Goal: Task Accomplishment & Management: Manage account settings

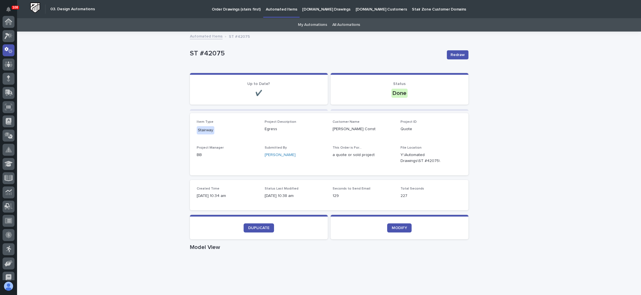
scroll to position [28, 0]
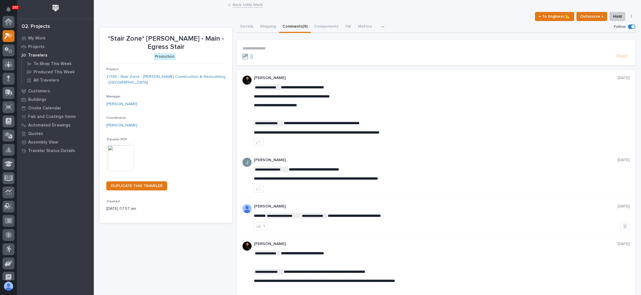
scroll to position [14, 0]
click at [42, 36] on p "My Work" at bounding box center [36, 38] width 17 height 5
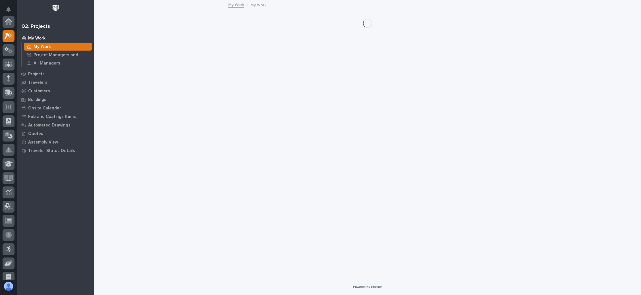
scroll to position [14, 0]
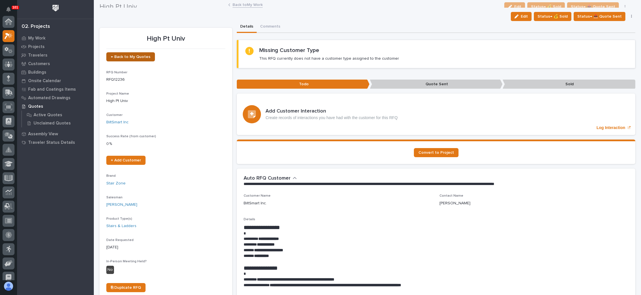
click at [144, 55] on span "← Back to My Quotes" at bounding box center [130, 57] width 39 height 4
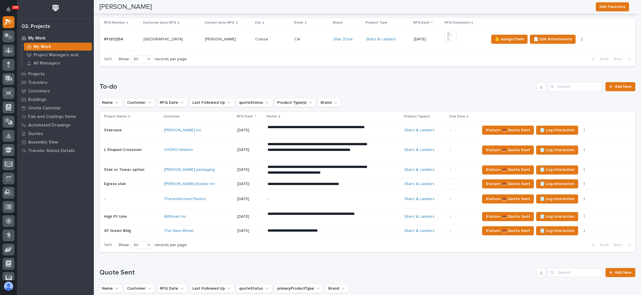
scroll to position [114, 0]
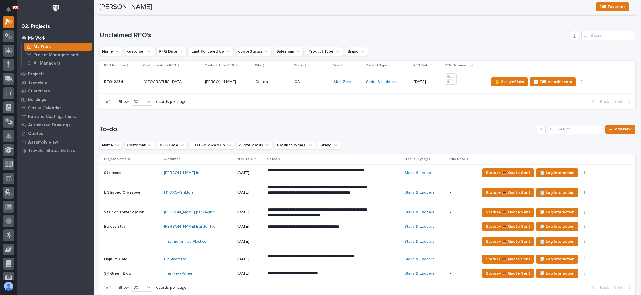
click at [313, 81] on p at bounding box center [311, 82] width 34 height 5
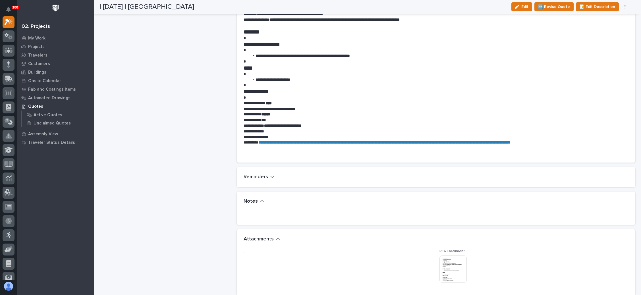
scroll to position [384, 0]
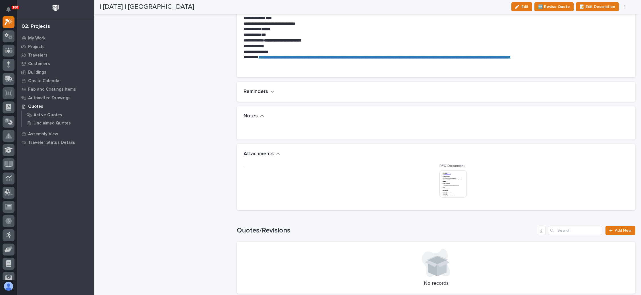
click at [446, 181] on img at bounding box center [452, 183] width 27 height 27
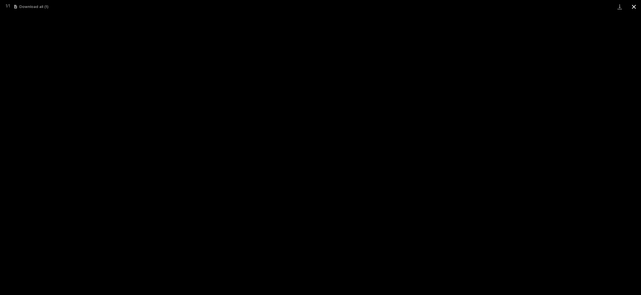
click at [635, 7] on button "Close gallery" at bounding box center [634, 6] width 14 height 13
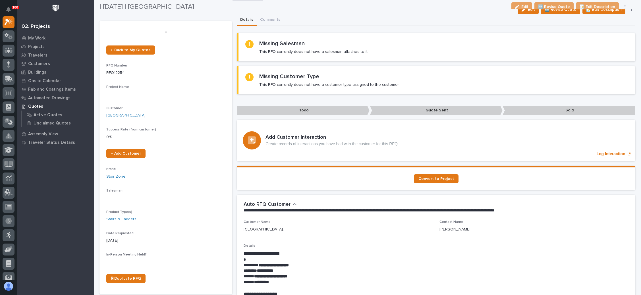
scroll to position [0, 0]
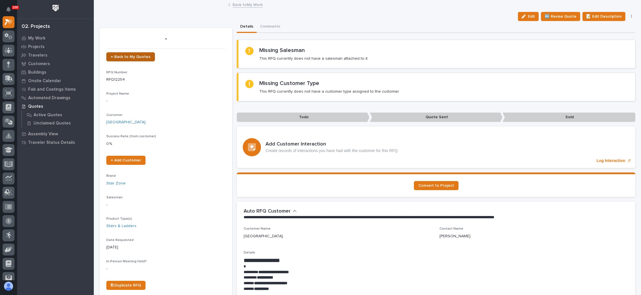
click at [126, 56] on span "← Back to My Quotes" at bounding box center [130, 57] width 39 height 4
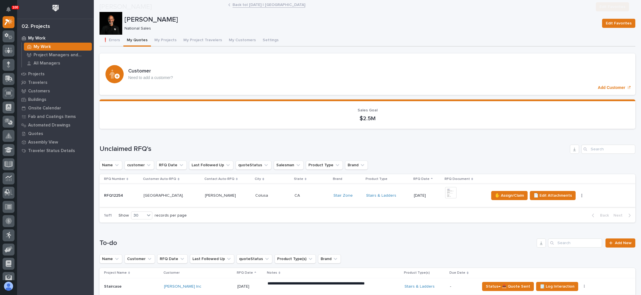
scroll to position [85, 0]
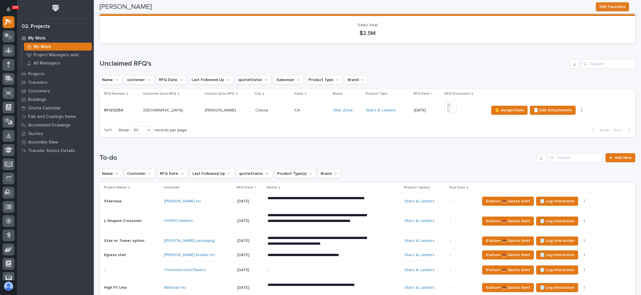
click at [461, 105] on div "+ 0" at bounding box center [464, 110] width 39 height 17
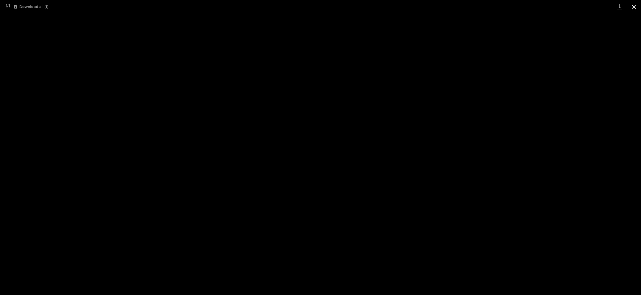
click at [632, 6] on button "Close gallery" at bounding box center [634, 6] width 14 height 13
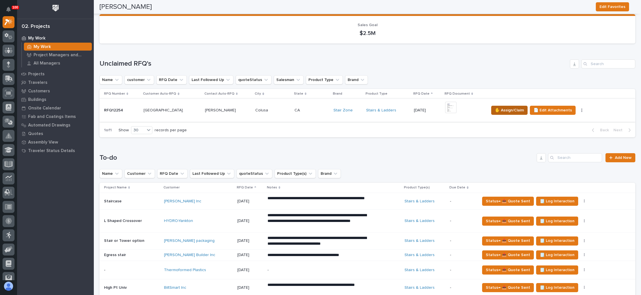
click at [502, 109] on span "✋ Assign/Claim" at bounding box center [509, 110] width 29 height 7
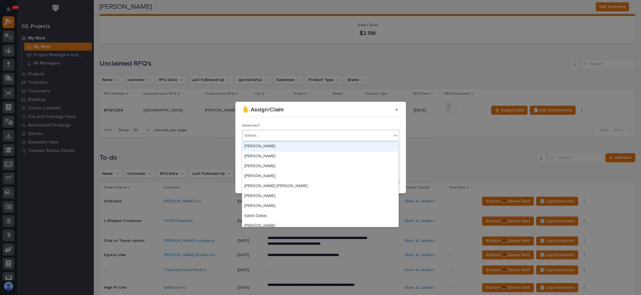
click at [278, 133] on div "Select..." at bounding box center [316, 135] width 149 height 9
click at [271, 156] on div "[PERSON_NAME]" at bounding box center [320, 156] width 156 height 10
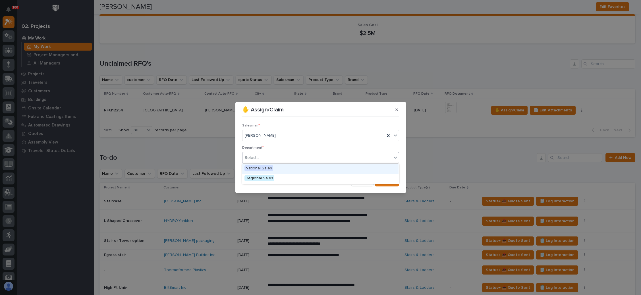
drag, startPoint x: 272, startPoint y: 157, endPoint x: 270, endPoint y: 162, distance: 6.0
click at [272, 157] on div "Select..." at bounding box center [316, 157] width 149 height 9
click at [269, 166] on span "National Sales" at bounding box center [258, 168] width 29 height 6
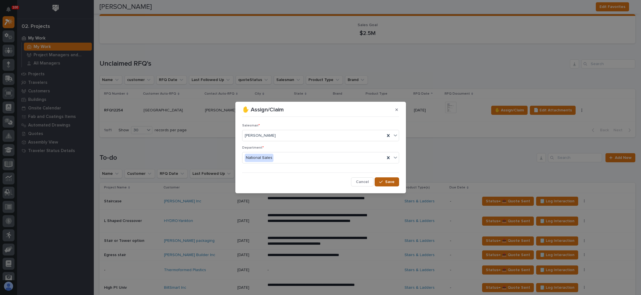
click at [389, 183] on span "Save" at bounding box center [389, 181] width 9 height 5
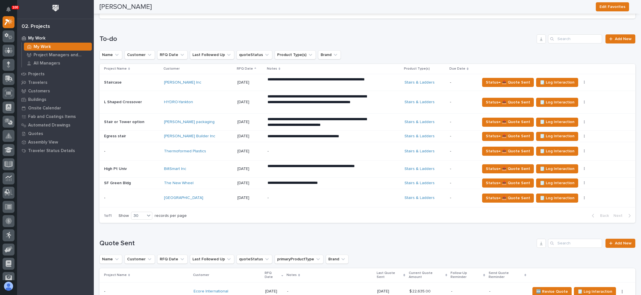
scroll to position [213, 0]
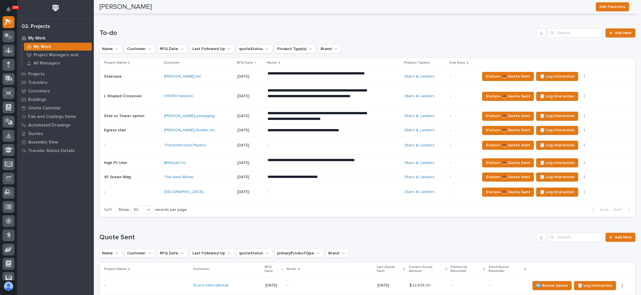
click at [364, 174] on div "**********" at bounding box center [333, 177] width 132 height 10
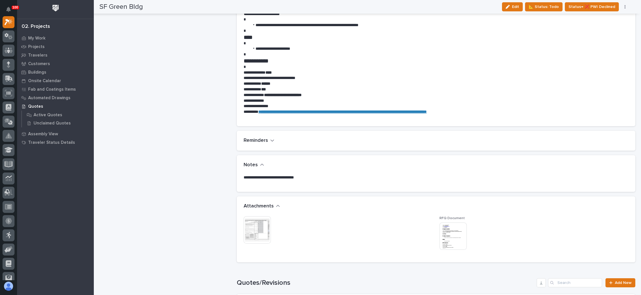
scroll to position [314, 0]
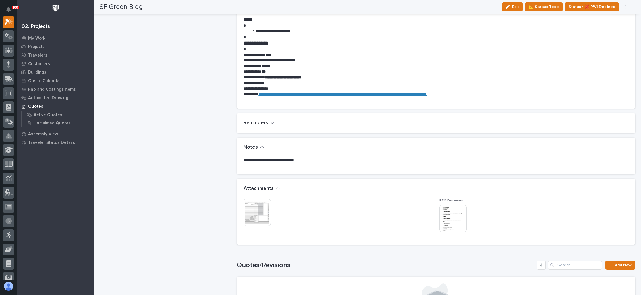
click at [262, 204] on img at bounding box center [257, 212] width 27 height 27
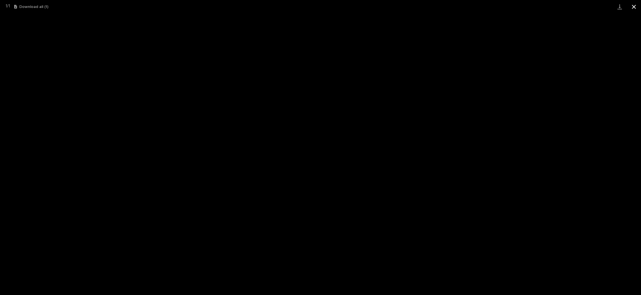
click at [635, 6] on button "Close gallery" at bounding box center [634, 6] width 14 height 13
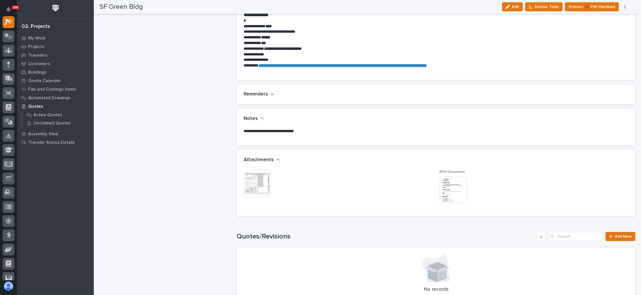
scroll to position [357, 0]
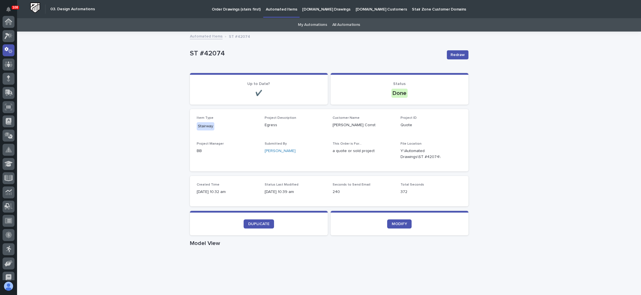
scroll to position [28, 0]
click at [251, 8] on p "Order Drawings (stairs first)" at bounding box center [236, 6] width 49 height 12
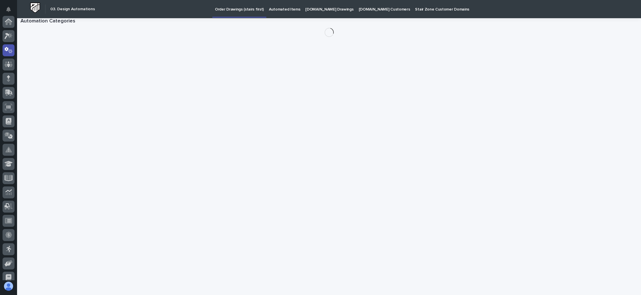
scroll to position [28, 0]
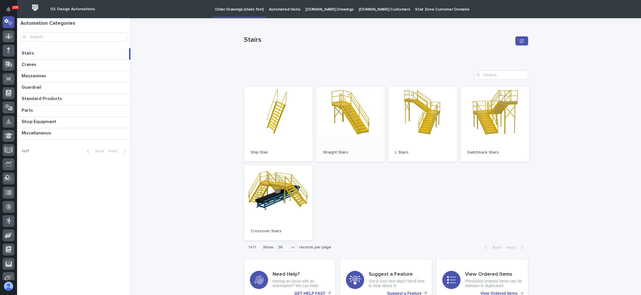
click at [352, 106] on link "Open" at bounding box center [350, 123] width 69 height 75
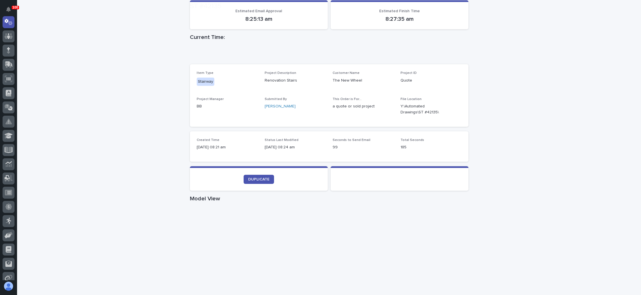
scroll to position [128, 0]
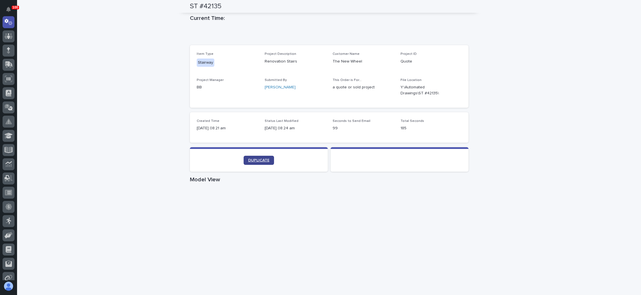
click at [259, 161] on span "DUPLICATE" at bounding box center [258, 160] width 21 height 4
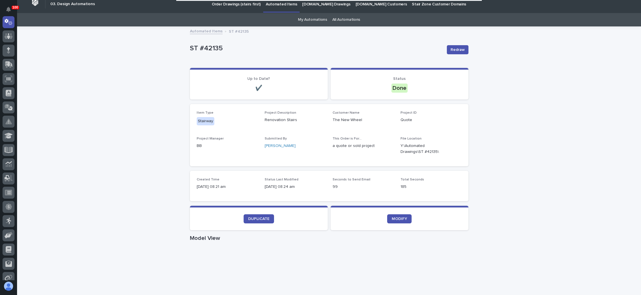
scroll to position [0, 0]
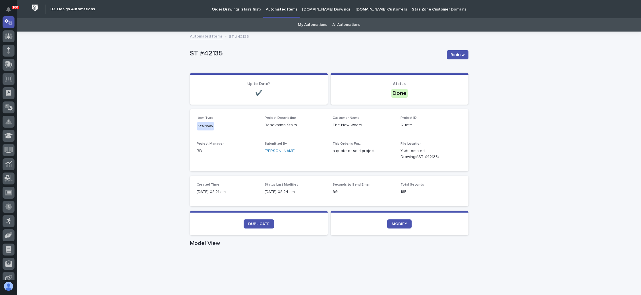
click at [242, 8] on p "Order Drawings (stairs first)" at bounding box center [236, 6] width 49 height 12
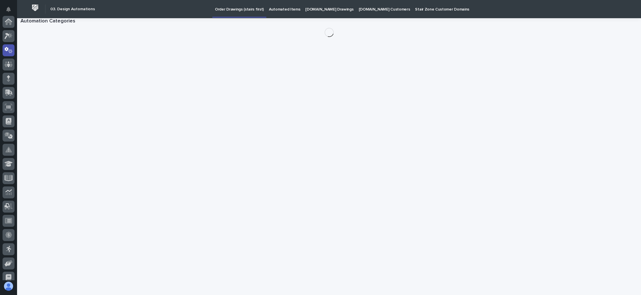
scroll to position [28, 0]
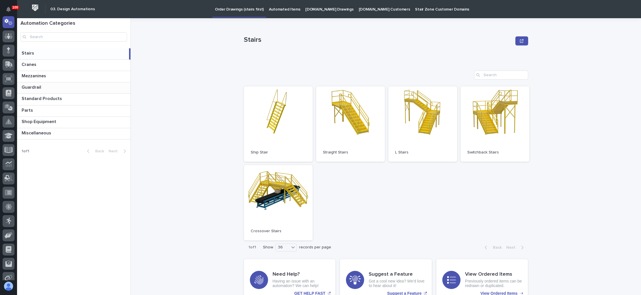
click at [41, 88] on p "Guardrail" at bounding box center [32, 87] width 21 height 7
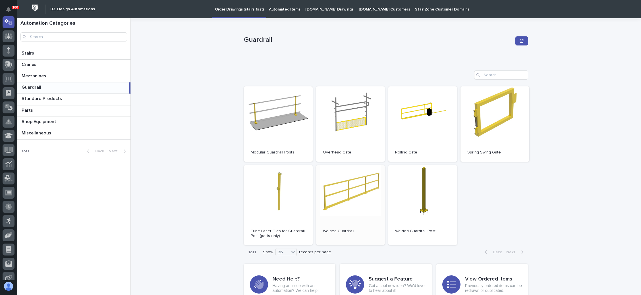
click at [348, 183] on link "Open" at bounding box center [350, 205] width 69 height 80
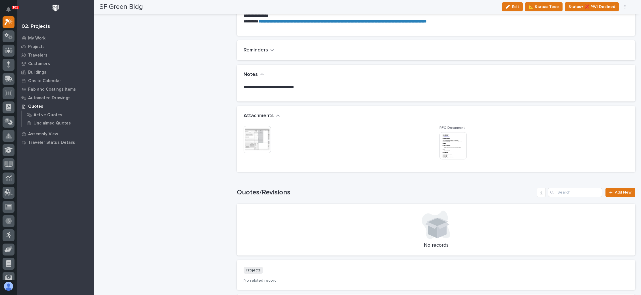
scroll to position [426, 0]
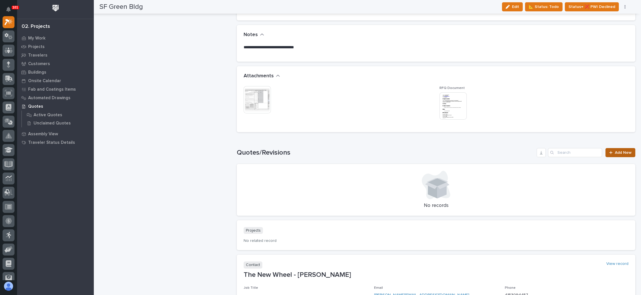
click at [609, 151] on div at bounding box center [612, 153] width 6 height 4
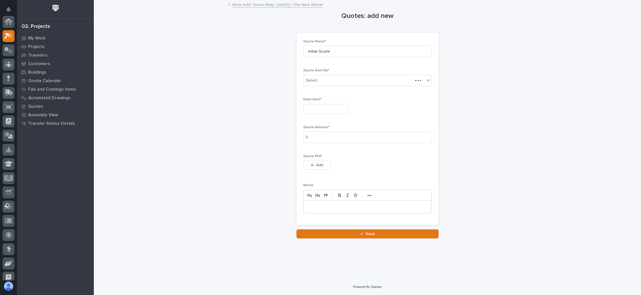
scroll to position [14, 0]
drag, startPoint x: 340, startPoint y: 106, endPoint x: 336, endPoint y: 107, distance: 4.7
click at [340, 106] on input "text" at bounding box center [325, 109] width 45 height 10
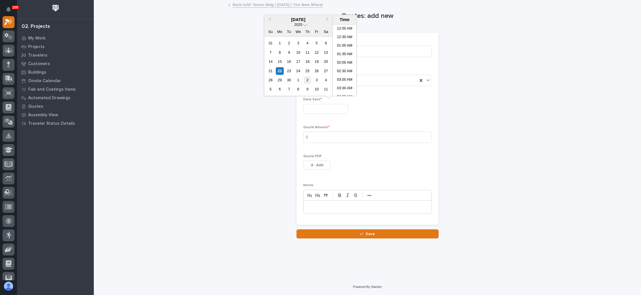
scroll to position [113, 0]
click at [281, 70] on div "22" at bounding box center [280, 71] width 8 height 8
type input "**********"
click at [328, 133] on input at bounding box center [367, 137] width 128 height 11
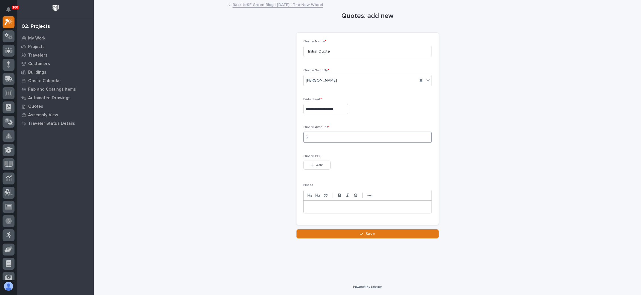
click at [336, 134] on input at bounding box center [367, 137] width 128 height 11
type input "11859"
click at [320, 165] on span "Add" at bounding box center [319, 165] width 7 height 5
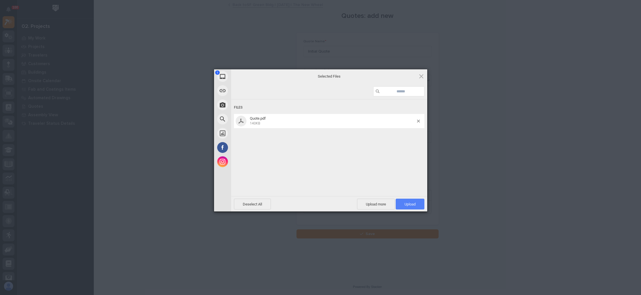
click at [411, 201] on span "Upload 1" at bounding box center [410, 204] width 29 height 11
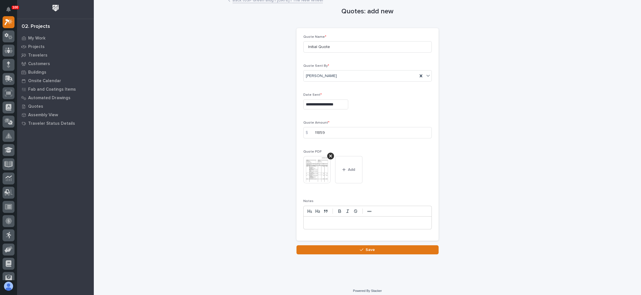
scroll to position [7, 0]
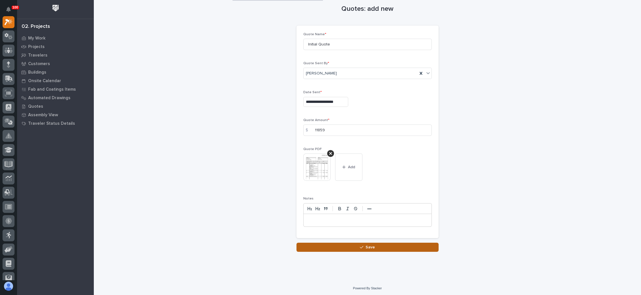
click at [362, 245] on div "button" at bounding box center [363, 247] width 6 height 4
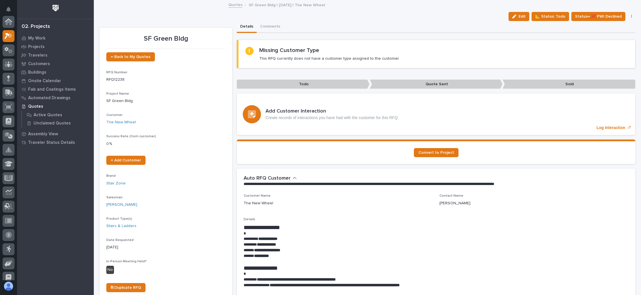
scroll to position [14, 0]
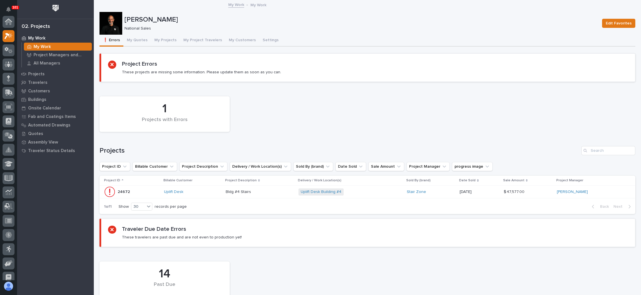
scroll to position [14, 0]
click at [205, 36] on button "My Project Travelers" at bounding box center [202, 41] width 45 height 12
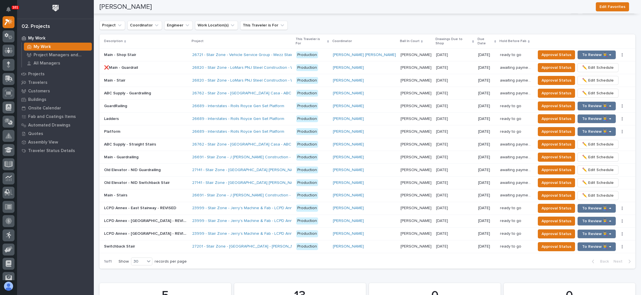
scroll to position [554, 0]
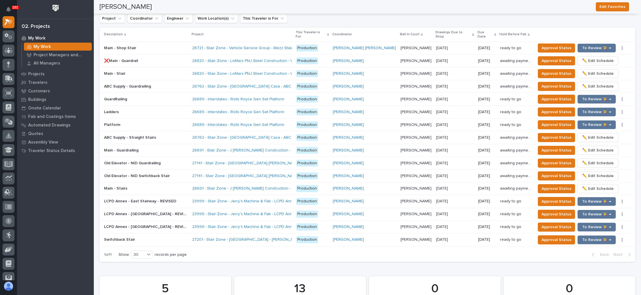
click at [157, 122] on p at bounding box center [146, 124] width 84 height 5
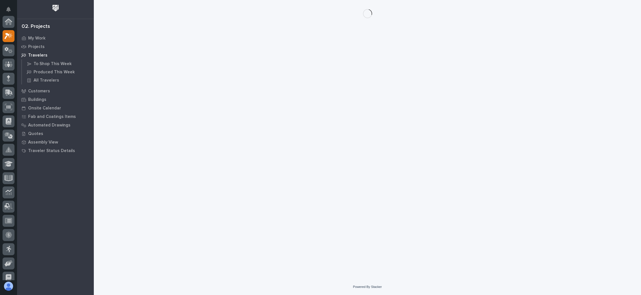
scroll to position [14, 0]
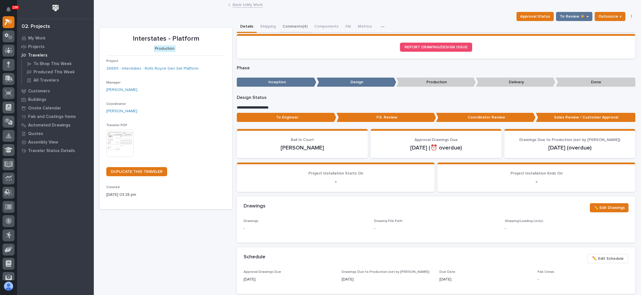
click at [297, 24] on button "Comments (4)" at bounding box center [295, 27] width 32 height 12
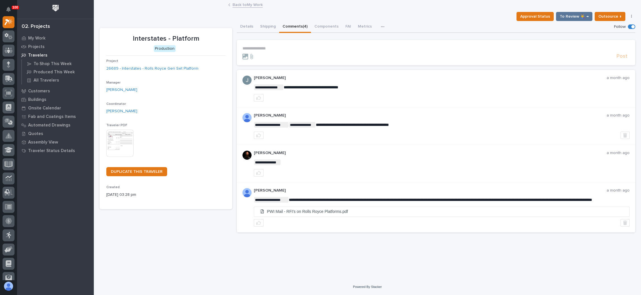
click at [249, 5] on link "Back to My Work" at bounding box center [247, 4] width 30 height 7
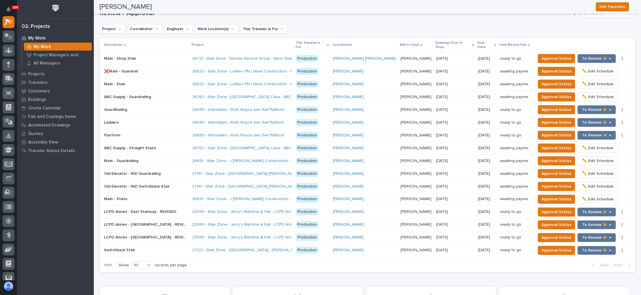
scroll to position [554, 0]
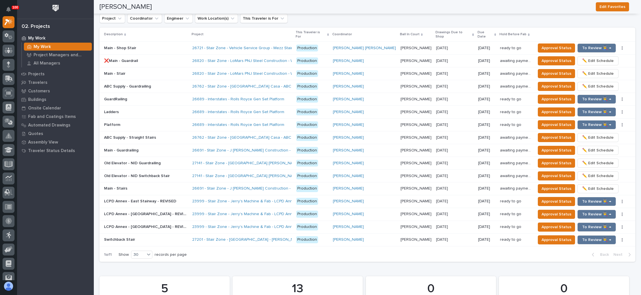
click at [160, 110] on p at bounding box center [146, 112] width 84 height 5
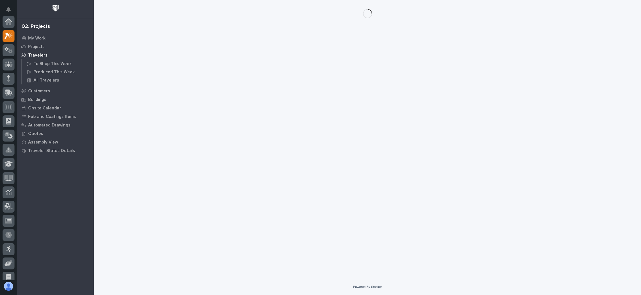
scroll to position [14, 0]
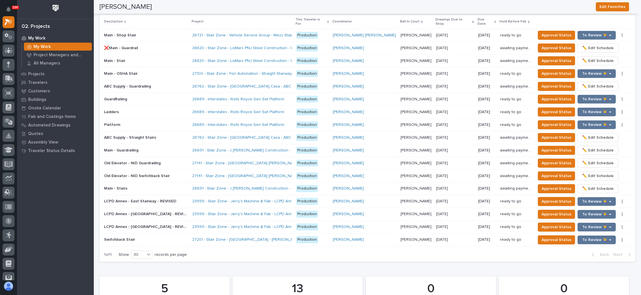
scroll to position [554, 0]
click at [170, 122] on p at bounding box center [146, 124] width 84 height 5
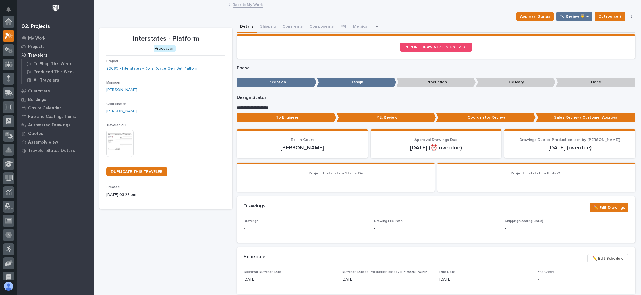
scroll to position [14, 0]
click at [301, 26] on button "Comments (4)" at bounding box center [295, 27] width 32 height 12
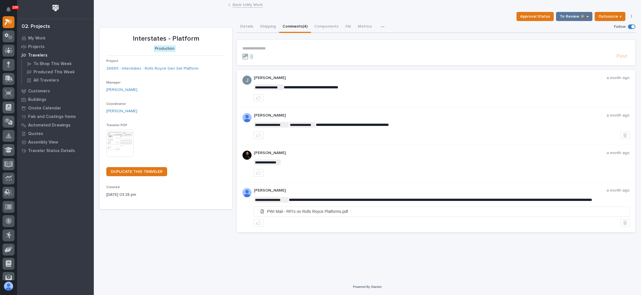
click at [269, 48] on p "**********" at bounding box center [435, 48] width 387 height 5
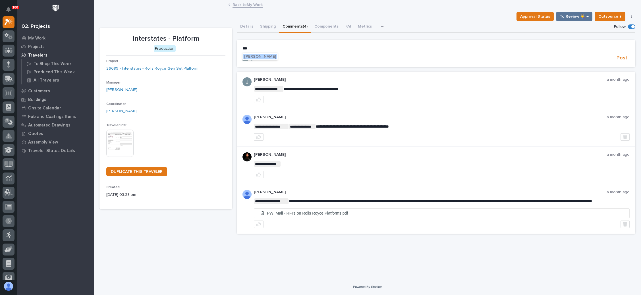
click at [272, 56] on span "[PERSON_NAME]" at bounding box center [260, 57] width 32 height 4
click at [284, 50] on p "**********" at bounding box center [435, 49] width 387 height 6
click at [294, 66] on span "[PERSON_NAME]" at bounding box center [295, 68] width 32 height 4
click at [314, 51] on p "**********" at bounding box center [435, 49] width 387 height 6
click at [620, 57] on span "Post" at bounding box center [621, 59] width 11 height 7
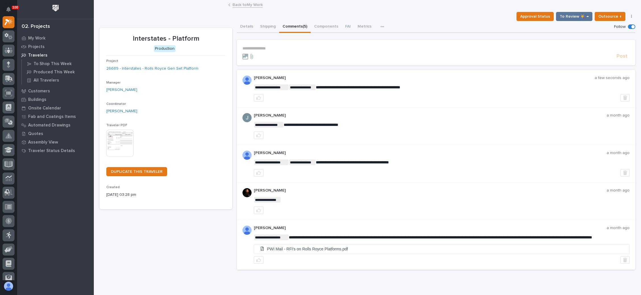
click at [242, 5] on link "Back to My Work" at bounding box center [247, 4] width 30 height 7
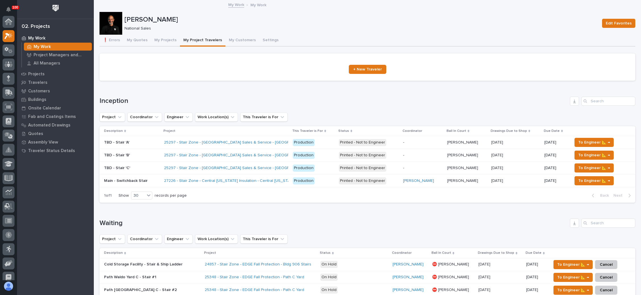
scroll to position [14, 0]
click at [167, 39] on button "My Projects" at bounding box center [165, 41] width 29 height 12
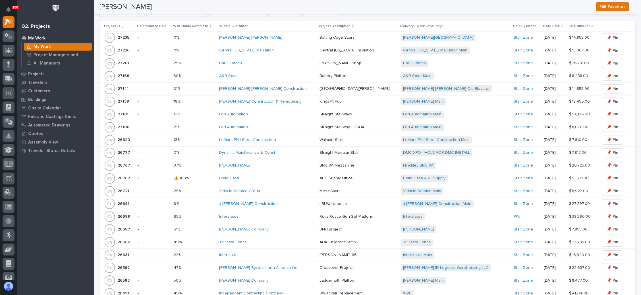
scroll to position [460, 0]
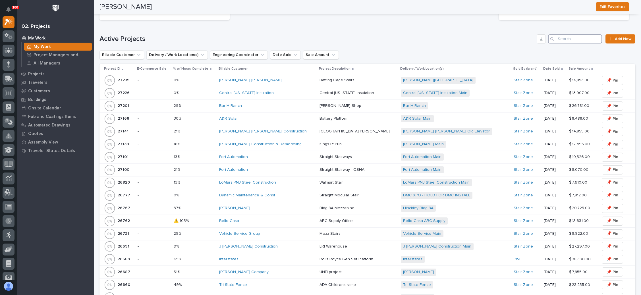
click at [564, 38] on input "Search" at bounding box center [575, 38] width 54 height 9
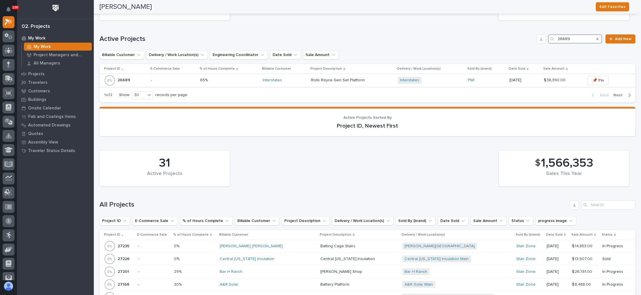
type input "26689"
click at [284, 78] on div "Interstates" at bounding box center [285, 80] width 44 height 5
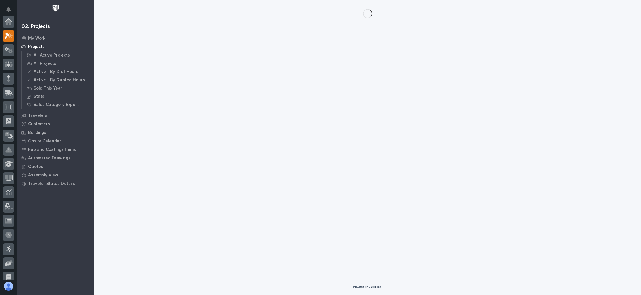
scroll to position [14, 0]
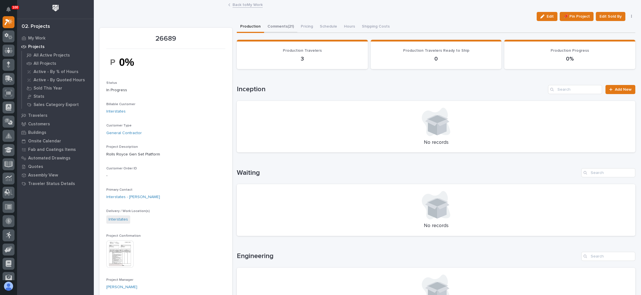
click at [288, 26] on button "Comments (21)" at bounding box center [280, 27] width 33 height 12
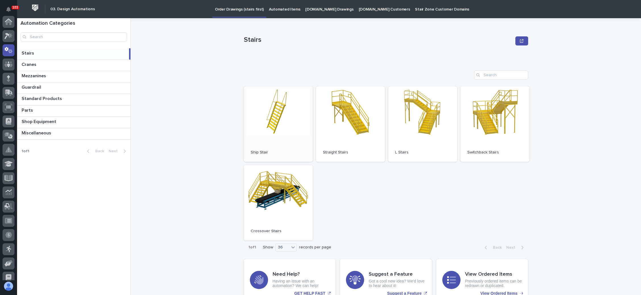
scroll to position [28, 0]
click at [352, 119] on link "Open" at bounding box center [350, 123] width 69 height 75
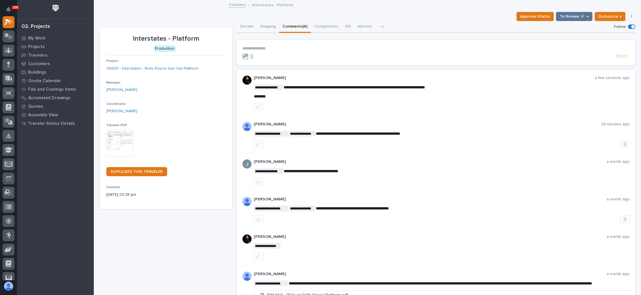
click at [267, 48] on p "**********" at bounding box center [435, 48] width 387 height 5
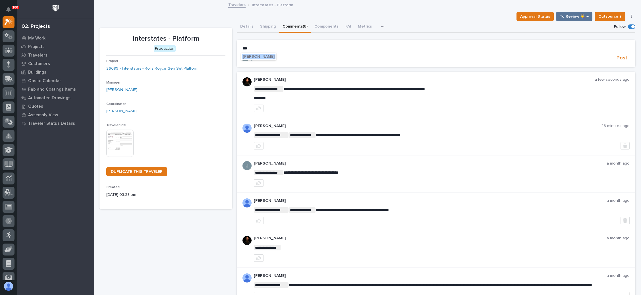
click at [269, 55] on span "[PERSON_NAME]" at bounding box center [259, 57] width 32 height 4
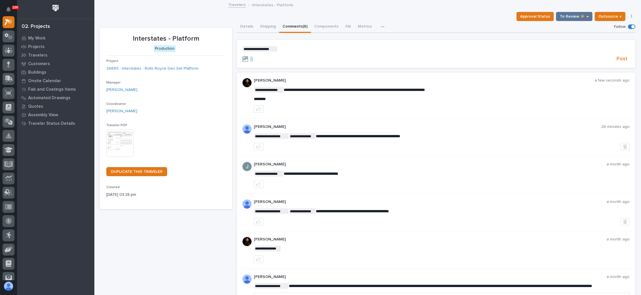
click at [293, 52] on form "**********" at bounding box center [435, 54] width 387 height 16
click at [294, 50] on p "**********" at bounding box center [435, 49] width 387 height 6
drag, startPoint x: 619, startPoint y: 56, endPoint x: 616, endPoint y: 57, distance: 3.1
click at [619, 56] on span "Post" at bounding box center [621, 59] width 11 height 7
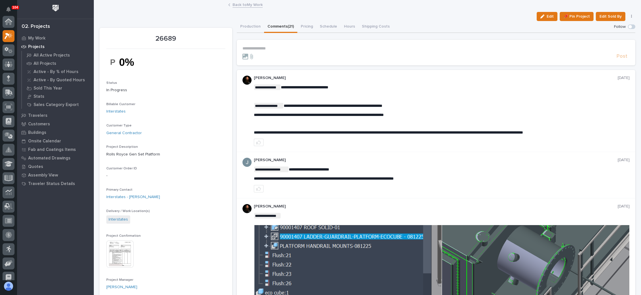
scroll to position [14, 0]
click at [247, 4] on link "Back to My Work" at bounding box center [247, 4] width 30 height 7
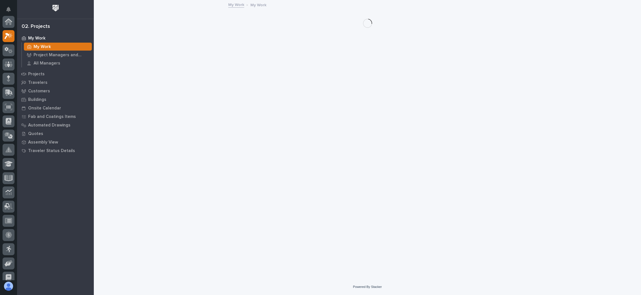
scroll to position [14, 0]
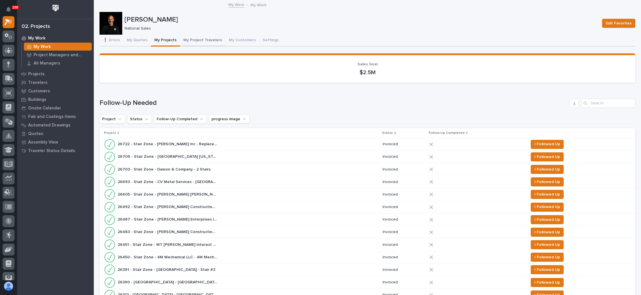
click at [199, 37] on button "My Project Travelers" at bounding box center [202, 41] width 45 height 12
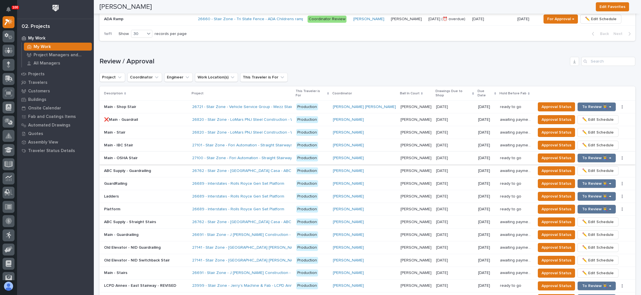
scroll to position [469, 0]
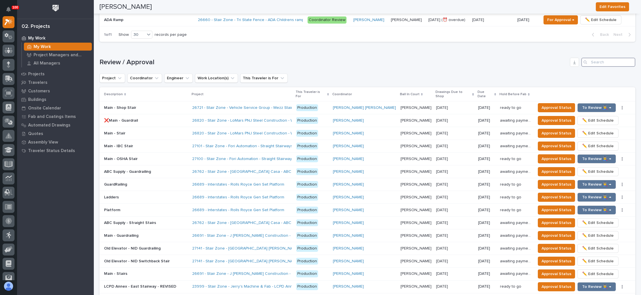
click at [601, 62] on input "Search" at bounding box center [608, 62] width 54 height 9
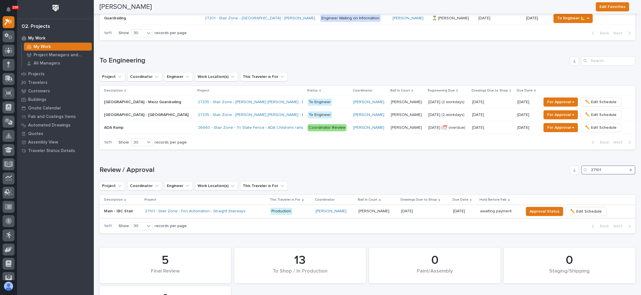
type input "27101"
click at [429, 211] on p at bounding box center [424, 211] width 47 height 5
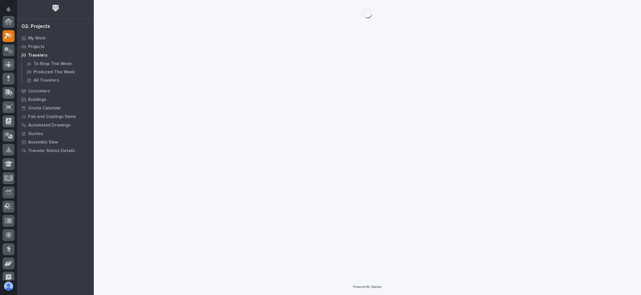
scroll to position [14, 0]
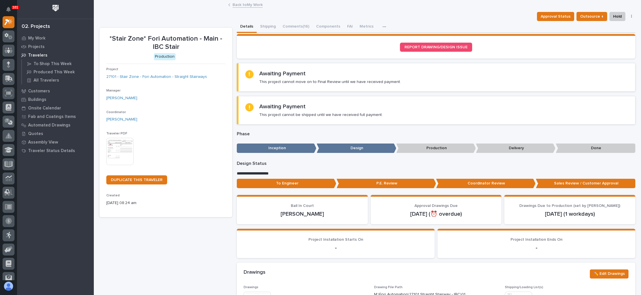
click at [240, 5] on link "Back to My Work" at bounding box center [247, 4] width 30 height 7
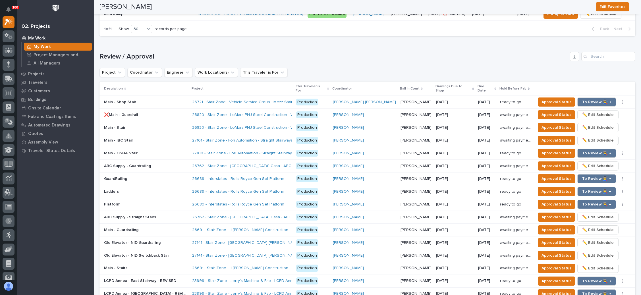
scroll to position [469, 0]
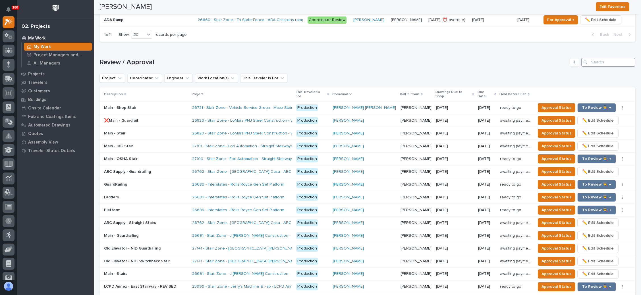
click at [597, 59] on input "Search" at bounding box center [608, 62] width 54 height 9
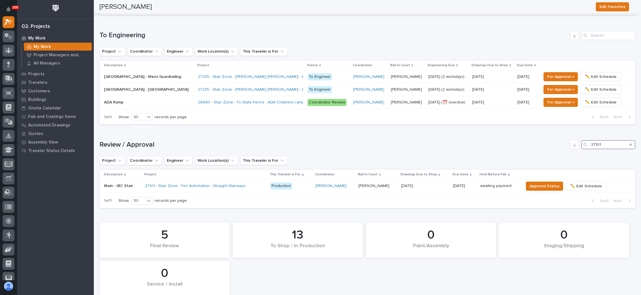
scroll to position [361, 0]
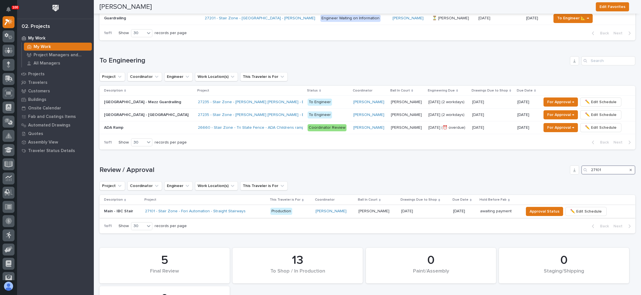
type input "27101"
click at [427, 209] on p at bounding box center [424, 211] width 47 height 5
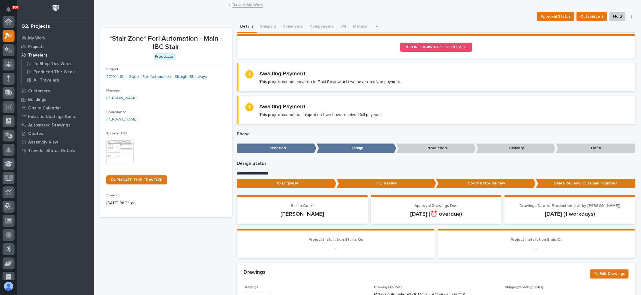
scroll to position [14, 0]
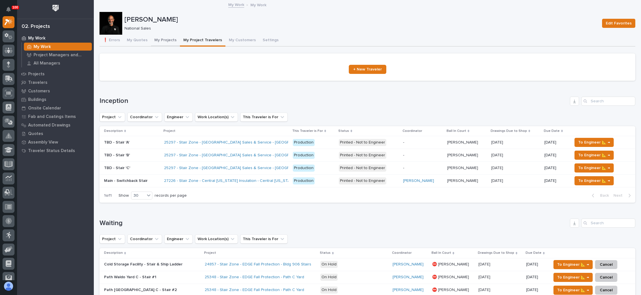
click at [162, 37] on button "My Projects" at bounding box center [165, 41] width 29 height 12
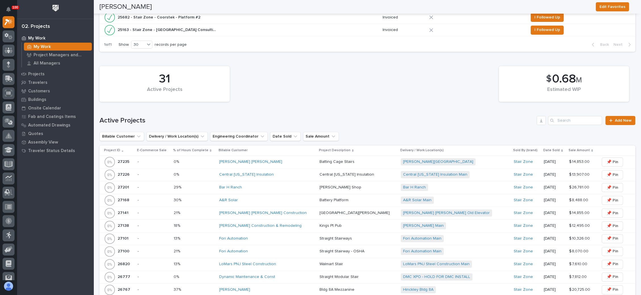
scroll to position [384, 0]
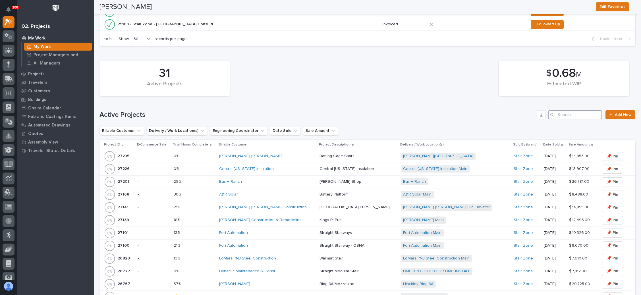
click at [562, 114] on input "Search" at bounding box center [575, 114] width 54 height 9
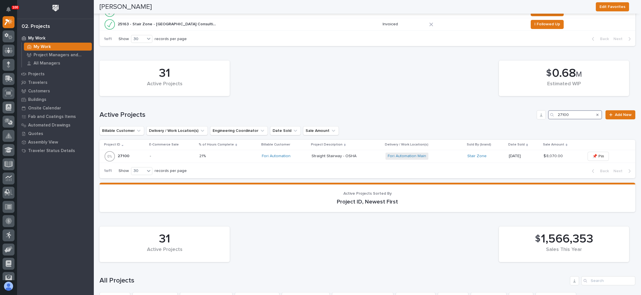
type input "27100"
click at [442, 155] on div "Fori Automation Main + 0" at bounding box center [423, 156] width 77 height 7
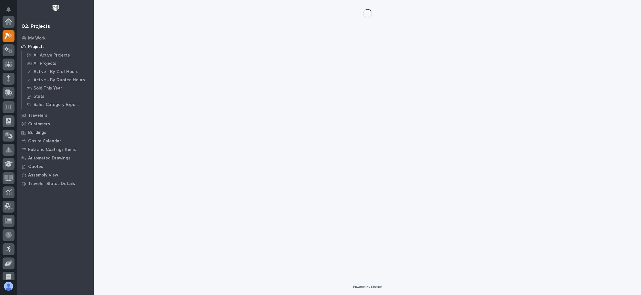
scroll to position [14, 0]
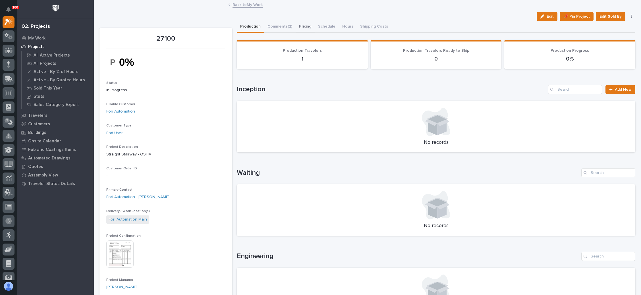
click at [307, 24] on button "Pricing" at bounding box center [305, 27] width 19 height 12
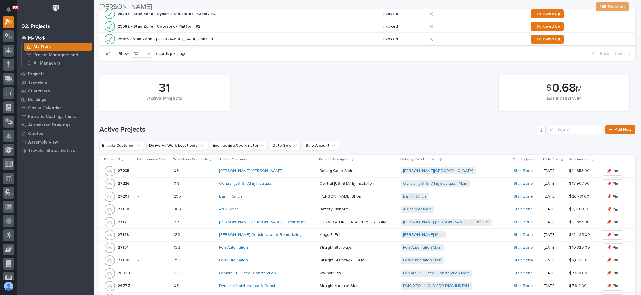
scroll to position [384, 0]
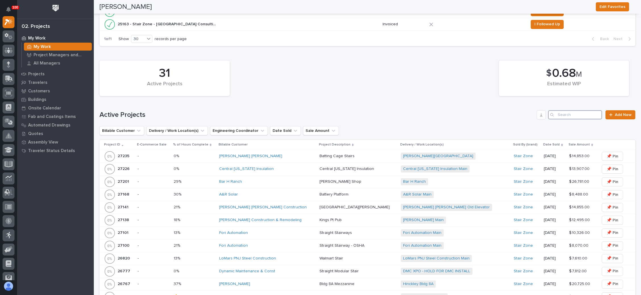
click at [571, 112] on input "Search" at bounding box center [575, 114] width 54 height 9
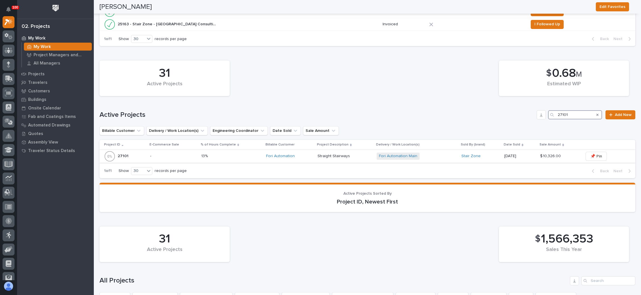
type input "27101"
click at [429, 154] on div "Fori Automation Main + 0" at bounding box center [417, 156] width 80 height 7
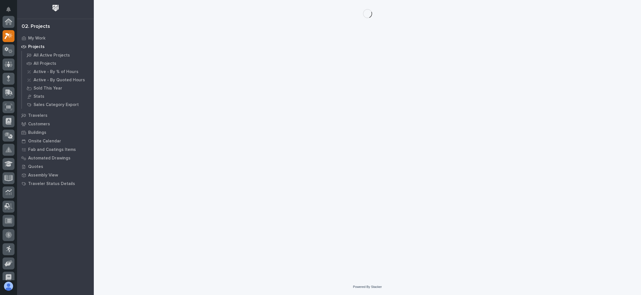
scroll to position [14, 0]
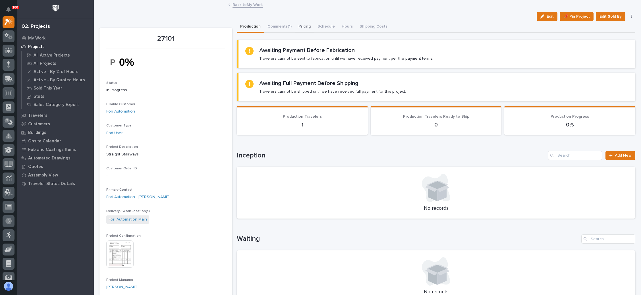
click at [299, 25] on button "Pricing" at bounding box center [304, 27] width 19 height 12
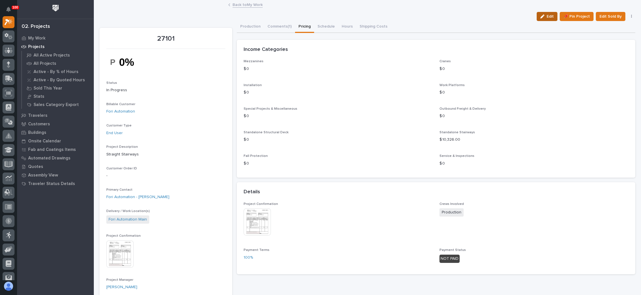
click at [546, 17] on span "Edit" at bounding box center [549, 16] width 7 height 5
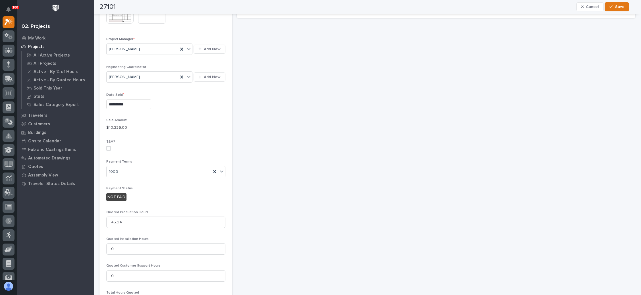
scroll to position [298, 0]
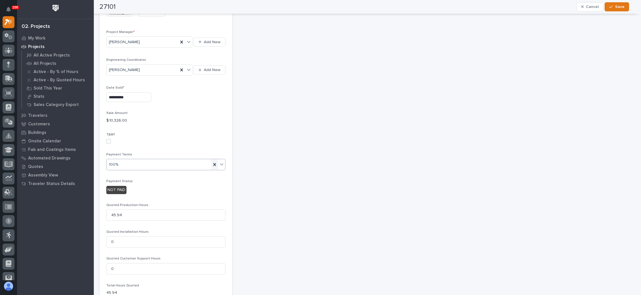
click at [213, 162] on icon at bounding box center [215, 165] width 6 height 6
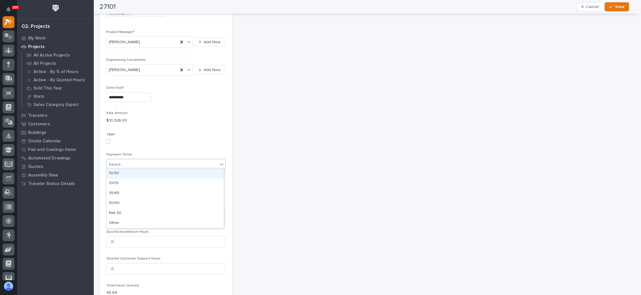
click at [212, 162] on div "Select..." at bounding box center [162, 164] width 111 height 9
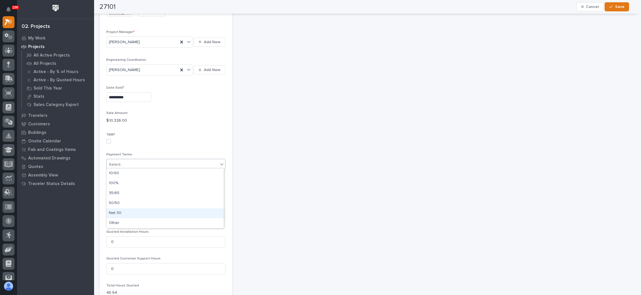
click at [178, 211] on div "Net 30" at bounding box center [165, 213] width 117 height 10
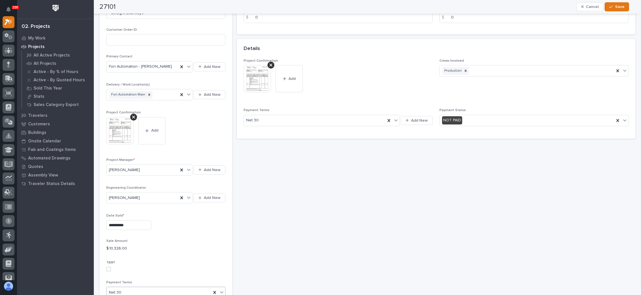
scroll to position [0, 0]
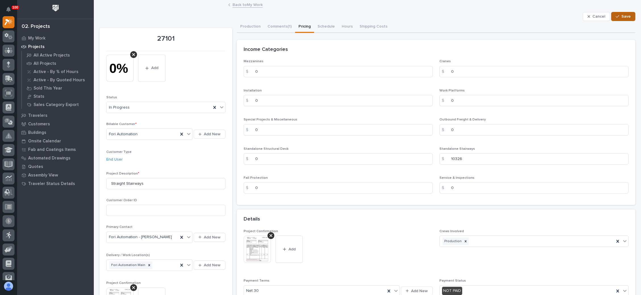
click at [616, 14] on icon "button" at bounding box center [617, 16] width 3 height 4
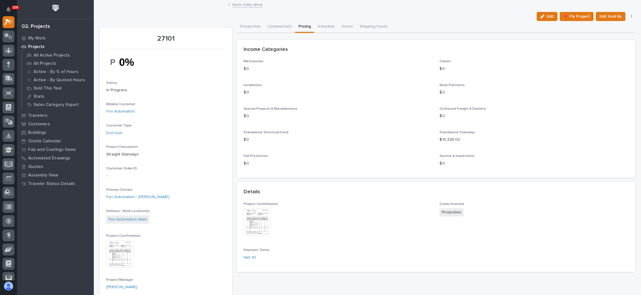
click at [244, 3] on link "Back to My Work" at bounding box center [247, 4] width 30 height 7
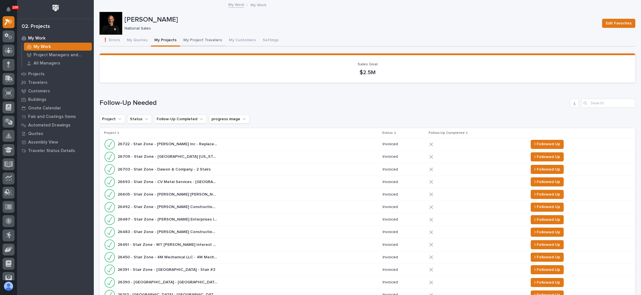
drag, startPoint x: 204, startPoint y: 38, endPoint x: 128, endPoint y: 1, distance: 84.1
click at [204, 38] on button "My Project Travelers" at bounding box center [202, 41] width 45 height 12
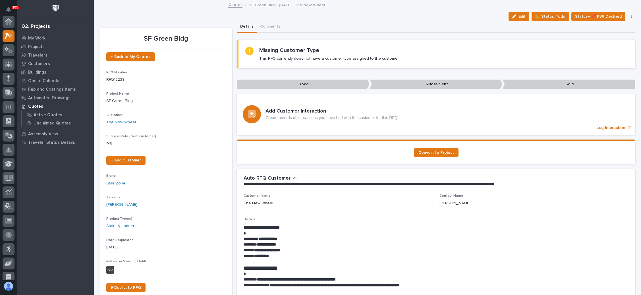
scroll to position [14, 0]
click at [132, 55] on span "← Back to My Quotes" at bounding box center [130, 57] width 39 height 4
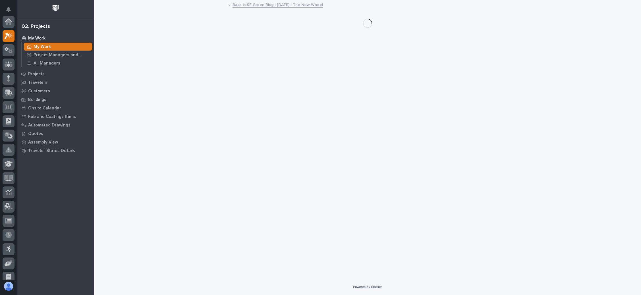
scroll to position [14, 0]
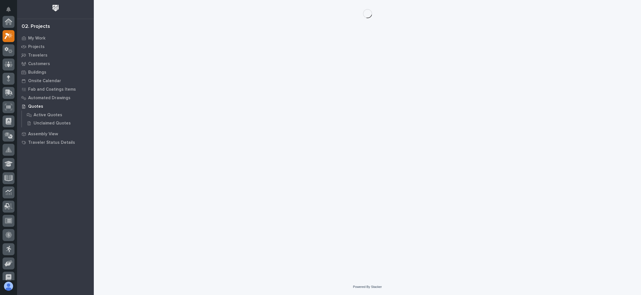
scroll to position [14, 0]
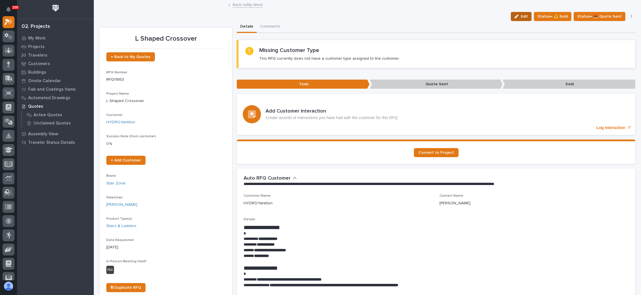
click at [525, 16] on span "Edit" at bounding box center [524, 16] width 7 height 5
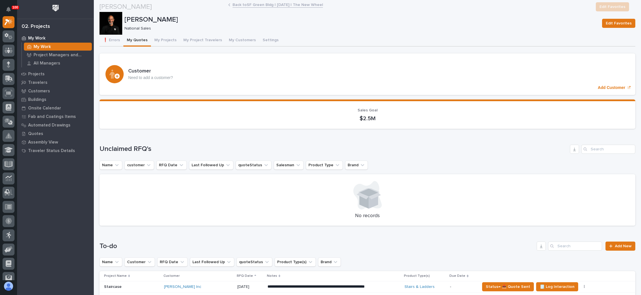
scroll to position [213, 0]
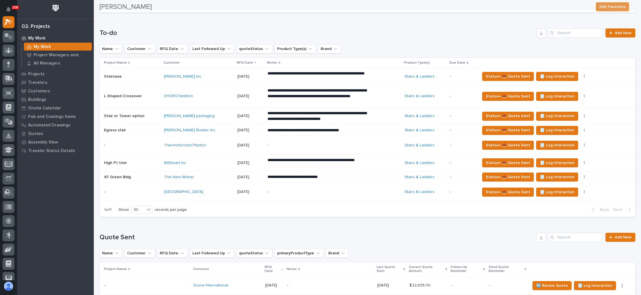
click at [330, 143] on p "-" at bounding box center [316, 145] width 99 height 5
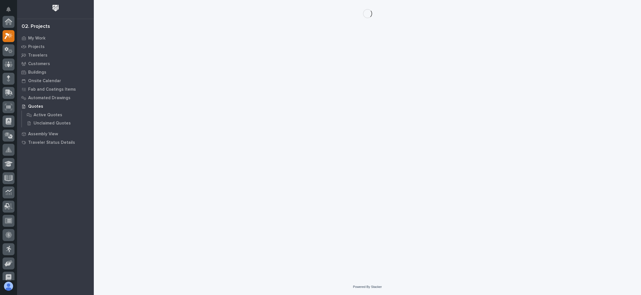
scroll to position [14, 0]
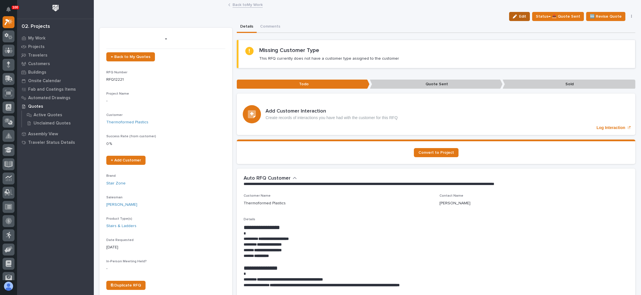
click at [519, 12] on button "Edit" at bounding box center [519, 16] width 21 height 9
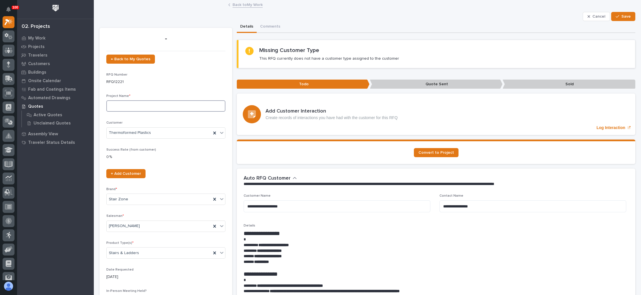
click at [128, 105] on input at bounding box center [165, 105] width 119 height 11
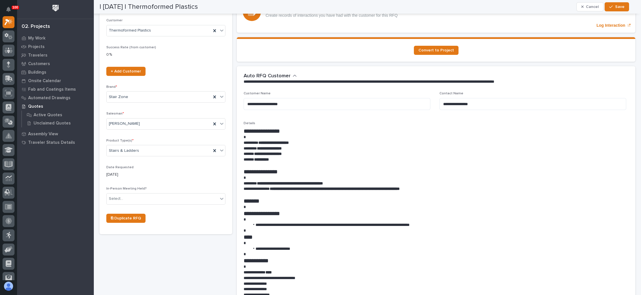
scroll to position [171, 0]
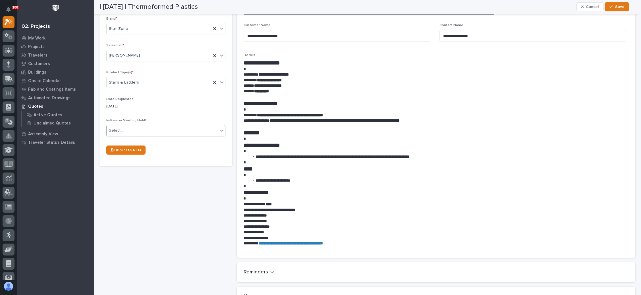
type input "Renovate Dock Stair"
click at [149, 126] on div "Select..." at bounding box center [162, 130] width 111 height 9
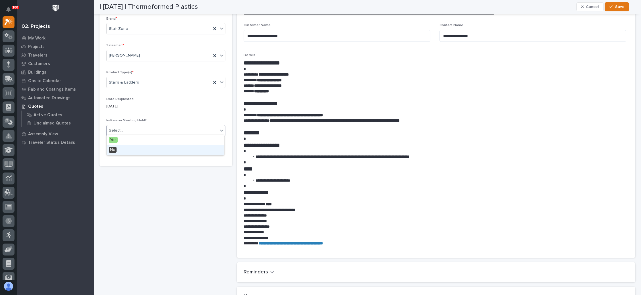
drag, startPoint x: 134, startPoint y: 144, endPoint x: 134, endPoint y: 148, distance: 4.0
click at [131, 149] on div "No" at bounding box center [165, 150] width 117 height 10
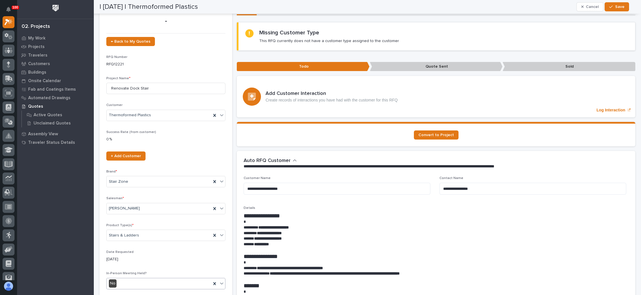
scroll to position [0, 0]
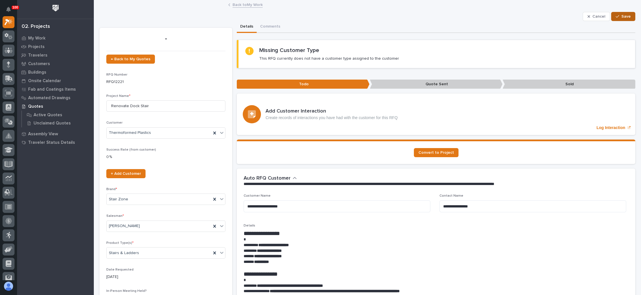
drag, startPoint x: 620, startPoint y: 16, endPoint x: 614, endPoint y: 17, distance: 5.7
click at [621, 16] on span "Save" at bounding box center [625, 16] width 9 height 5
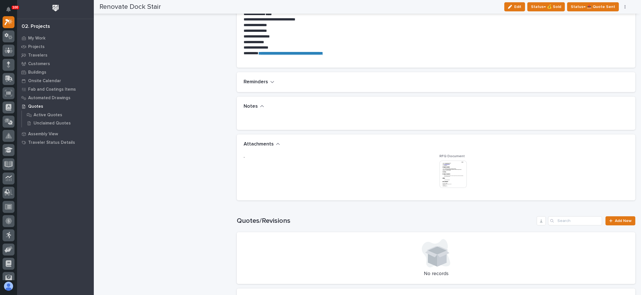
scroll to position [384, 0]
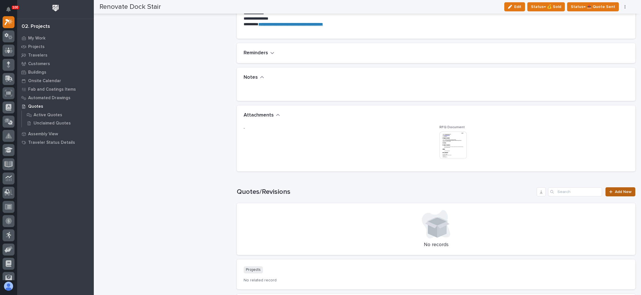
click at [616, 191] on span "Add New" at bounding box center [623, 192] width 17 height 4
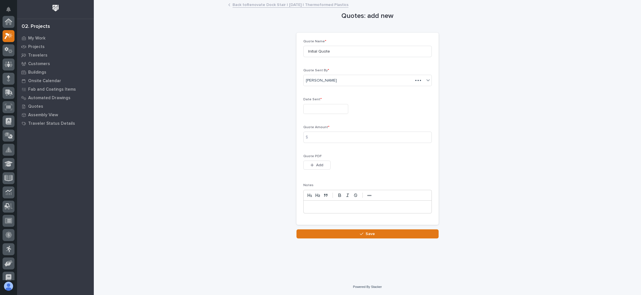
scroll to position [14, 0]
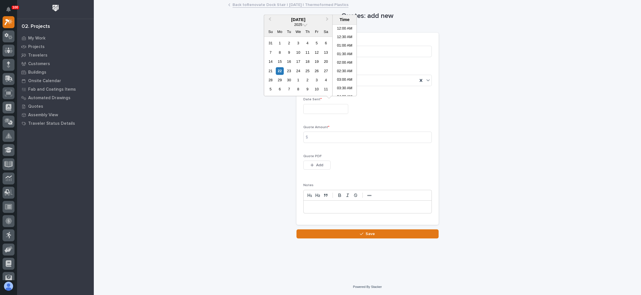
click at [320, 106] on input "text" at bounding box center [325, 109] width 45 height 10
click at [277, 68] on div "22" at bounding box center [280, 71] width 8 height 8
type input "**********"
click at [327, 133] on input at bounding box center [367, 137] width 128 height 11
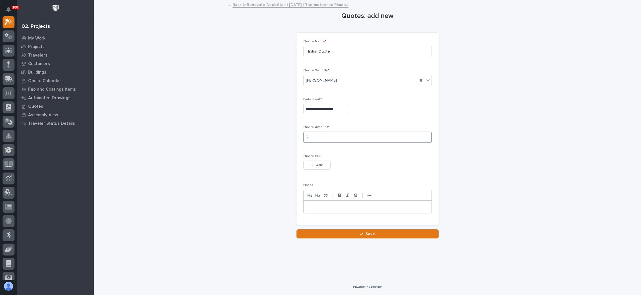
click at [350, 138] on input at bounding box center [367, 137] width 128 height 11
type input "4151"
click at [322, 163] on span "Add" at bounding box center [319, 165] width 7 height 5
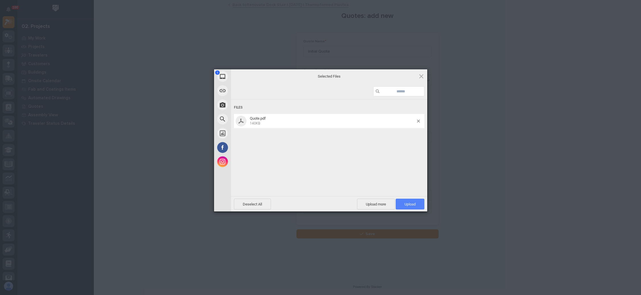
click at [402, 199] on span "Upload 1" at bounding box center [410, 204] width 29 height 11
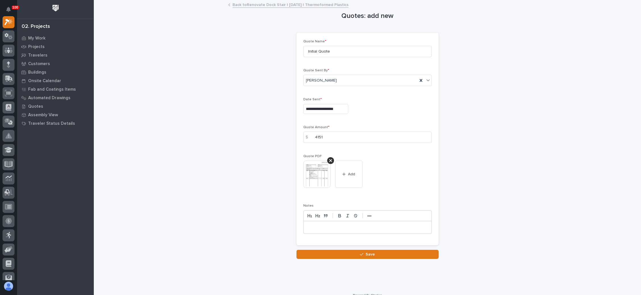
scroll to position [7, 0]
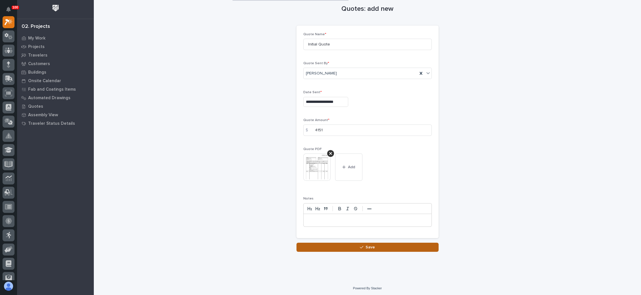
click at [365, 245] on span "Save" at bounding box center [369, 247] width 9 height 5
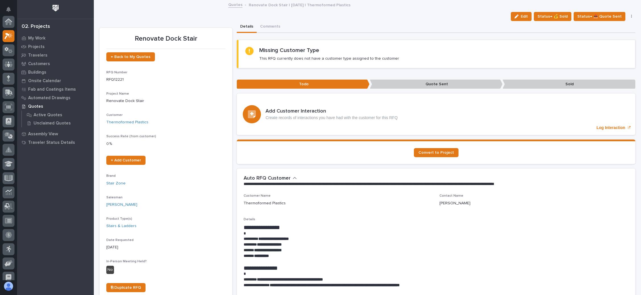
scroll to position [14, 0]
click at [136, 55] on span "← Back to My Quotes" at bounding box center [130, 57] width 39 height 4
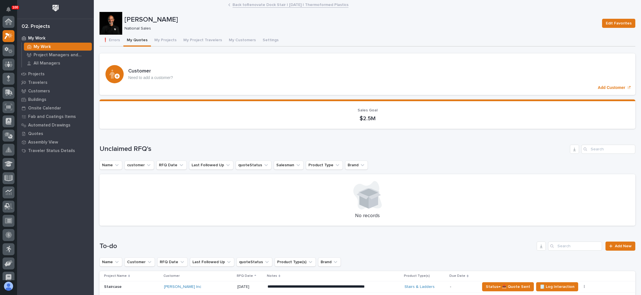
scroll to position [14, 0]
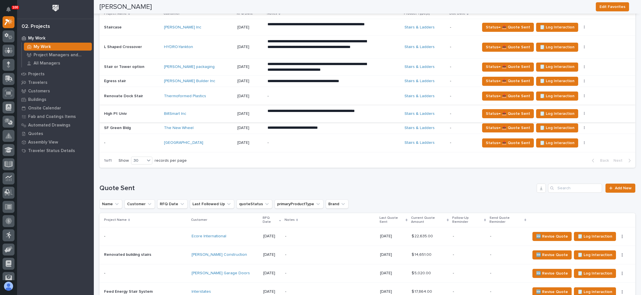
scroll to position [256, 0]
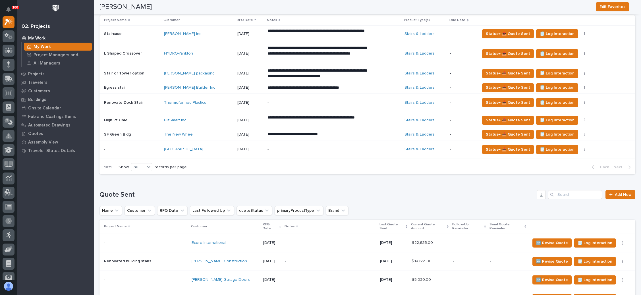
click at [346, 133] on p "**********" at bounding box center [316, 135] width 99 height 6
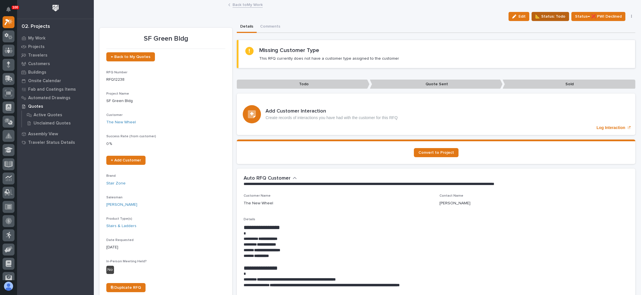
click at [544, 16] on span "📐 Status: Todo" at bounding box center [550, 16] width 30 height 7
click at [546, 16] on span "📐 Status: Todo" at bounding box center [550, 16] width 30 height 7
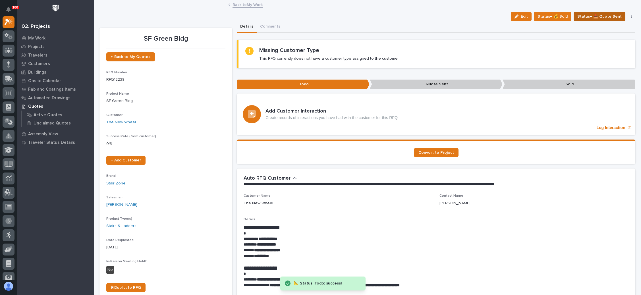
click at [595, 13] on span "Status→ 📤 Quote Sent" at bounding box center [599, 16] width 44 height 7
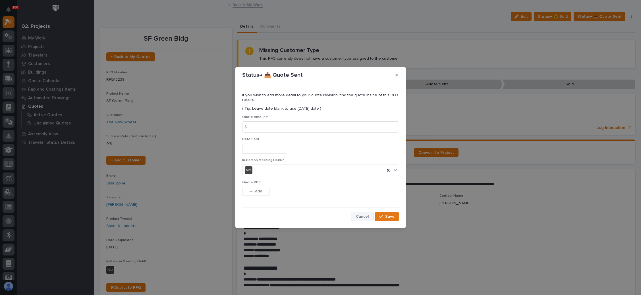
click at [358, 213] on button "Cancel" at bounding box center [362, 216] width 22 height 9
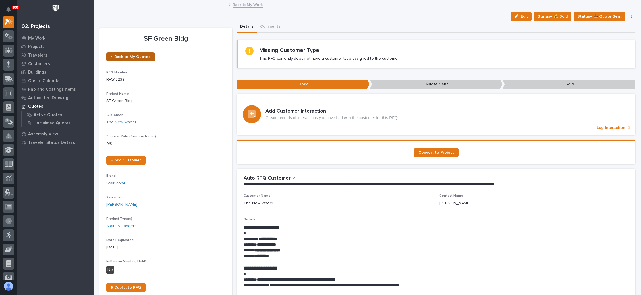
click at [141, 54] on link "← Back to My Quotes" at bounding box center [130, 56] width 49 height 9
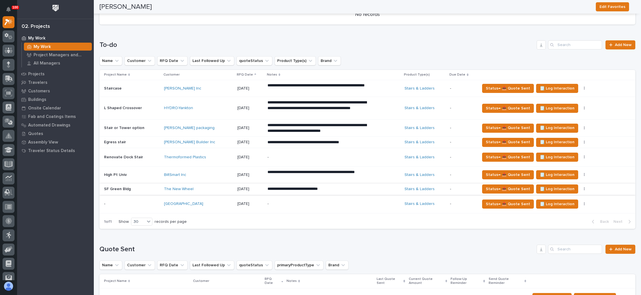
scroll to position [194, 0]
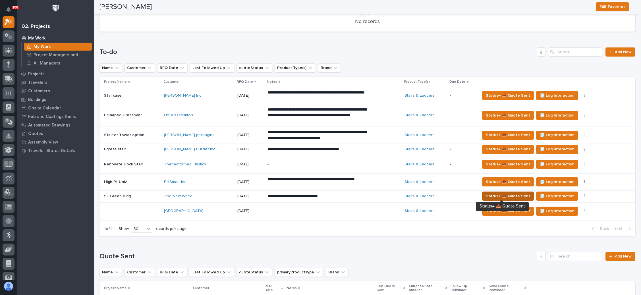
click at [504, 193] on span "Status→ 📤 Quote Sent" at bounding box center [508, 196] width 44 height 7
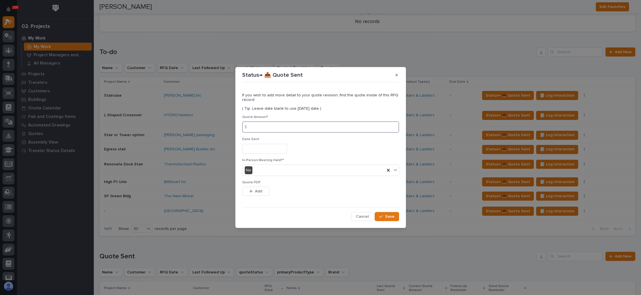
click at [256, 124] on input at bounding box center [320, 126] width 157 height 11
type input "11859"
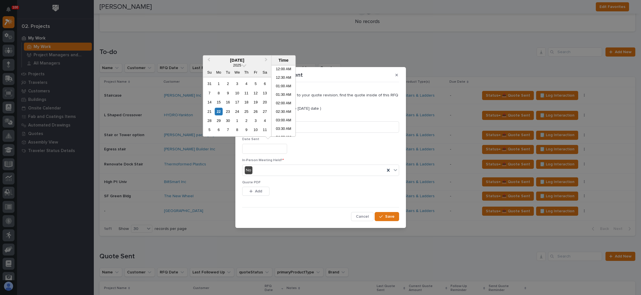
click at [251, 149] on input "text" at bounding box center [264, 149] width 45 height 10
click at [219, 111] on div "22" at bounding box center [219, 112] width 8 height 8
type input "**********"
click at [254, 190] on div "button" at bounding box center [252, 191] width 6 height 4
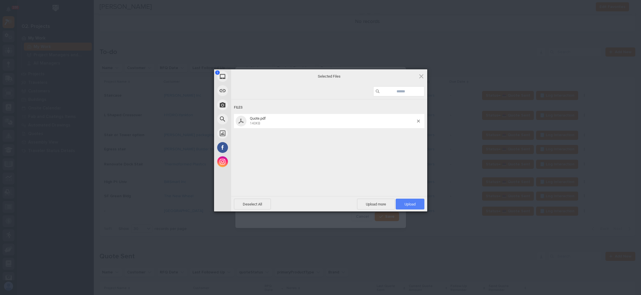
click at [407, 202] on span "Upload 1" at bounding box center [409, 204] width 11 height 4
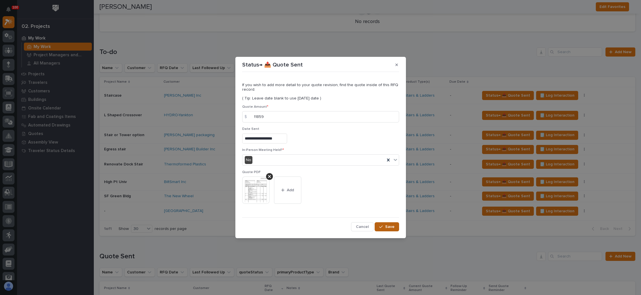
click at [387, 227] on span "Save" at bounding box center [389, 226] width 9 height 5
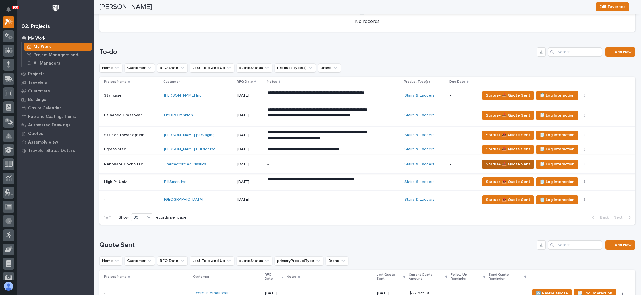
click at [504, 161] on span "Status→ 📤 Quote Sent" at bounding box center [508, 164] width 44 height 7
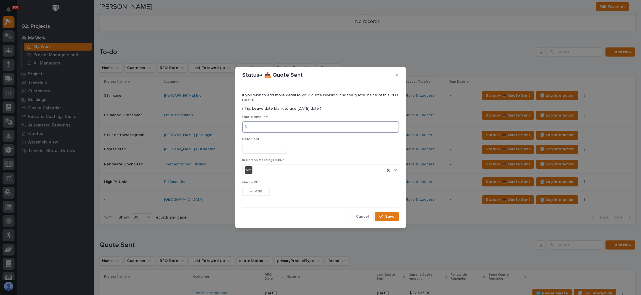
click at [275, 130] on input at bounding box center [320, 126] width 157 height 11
type input "4151"
click at [253, 144] on div "Date Sent" at bounding box center [320, 147] width 157 height 21
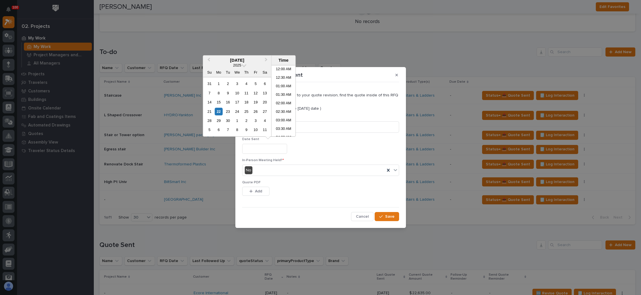
click at [254, 148] on input "text" at bounding box center [264, 149] width 45 height 10
click at [218, 111] on div "22" at bounding box center [219, 112] width 8 height 8
type input "**********"
drag, startPoint x: 256, startPoint y: 190, endPoint x: 277, endPoint y: 184, distance: 21.7
click at [257, 190] on span "Add" at bounding box center [258, 191] width 7 height 5
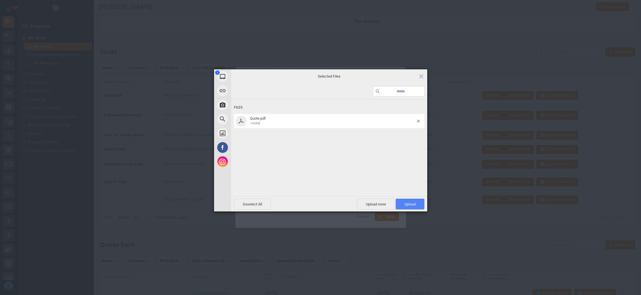
click at [404, 202] on span "Upload 1" at bounding box center [409, 204] width 11 height 4
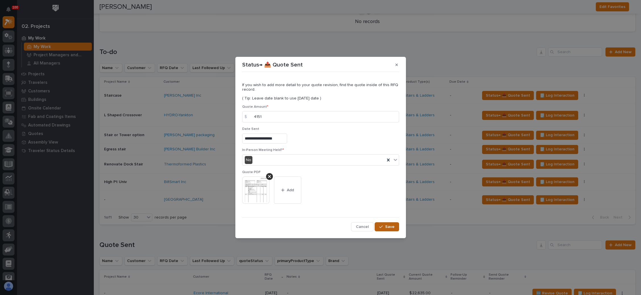
click at [382, 224] on button "Save" at bounding box center [387, 226] width 24 height 9
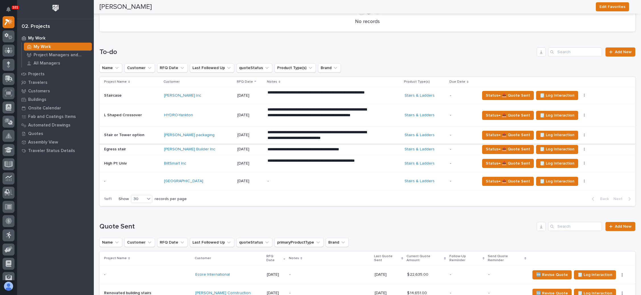
scroll to position [237, 0]
